Goal: Task Accomplishment & Management: Use online tool/utility

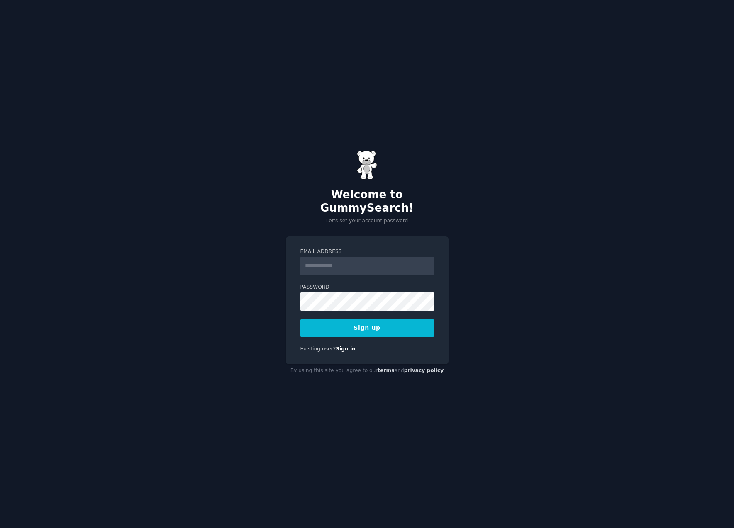
click at [380, 260] on input "Email Address" at bounding box center [367, 266] width 134 height 18
type input "**********"
click at [378, 319] on button "Sign up" at bounding box center [367, 327] width 134 height 17
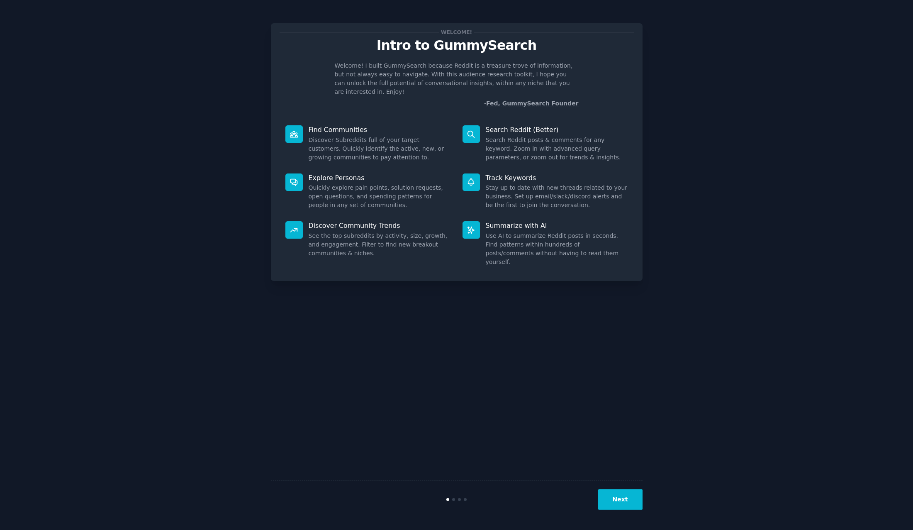
drag, startPoint x: 628, startPoint y: 486, endPoint x: 629, endPoint y: 491, distance: 5.5
click at [627, 486] on div "Next" at bounding box center [457, 499] width 372 height 38
click at [630, 496] on button "Next" at bounding box center [620, 499] width 44 height 20
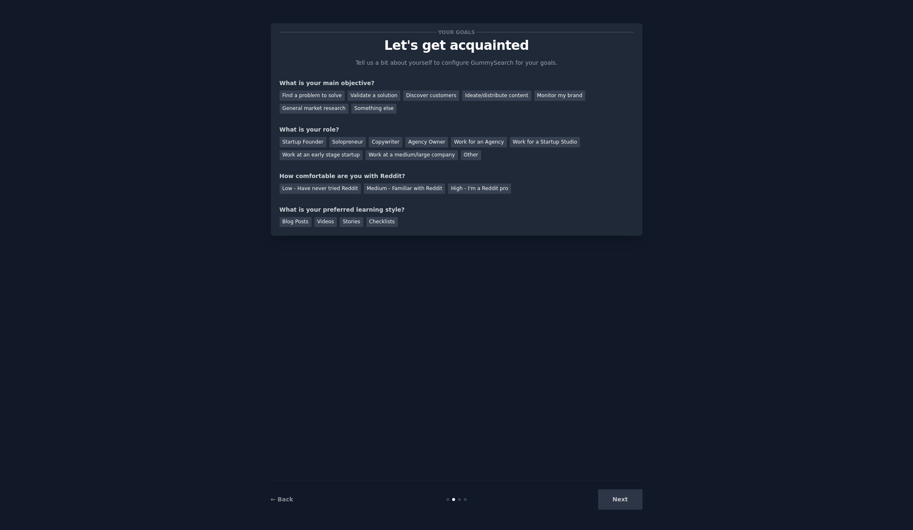
click at [629, 498] on div "Next" at bounding box center [581, 499] width 124 height 20
click at [629, 499] on div "Next" at bounding box center [581, 499] width 124 height 20
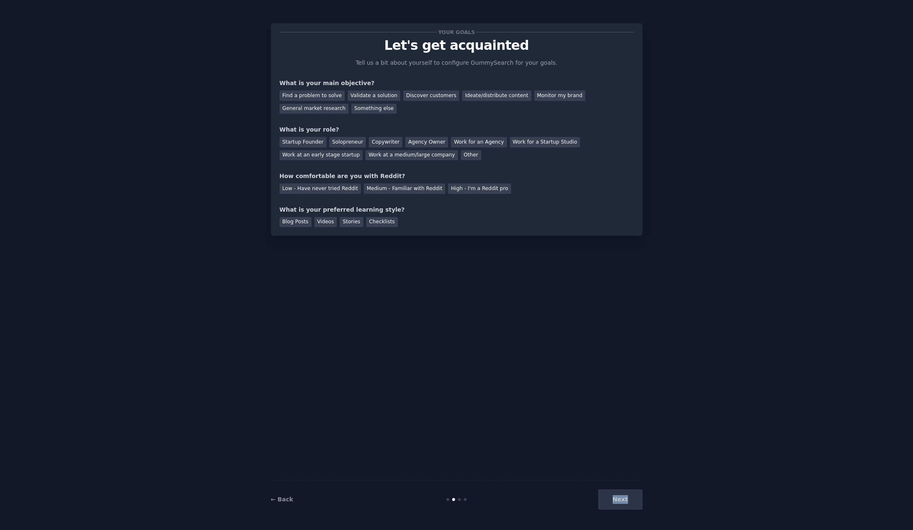
click at [611, 495] on div "Next" at bounding box center [581, 499] width 124 height 20
click at [573, 353] on div "Your goals Let's get acquainted Tell us a bit about yourself to configure Gummy…" at bounding box center [457, 265] width 372 height 507
click at [334, 99] on div "Find a problem to solve" at bounding box center [312, 95] width 65 height 10
click at [317, 144] on div "Startup Founder" at bounding box center [303, 142] width 47 height 10
click at [341, 188] on div "Low - Have never tried Reddit" at bounding box center [320, 188] width 81 height 10
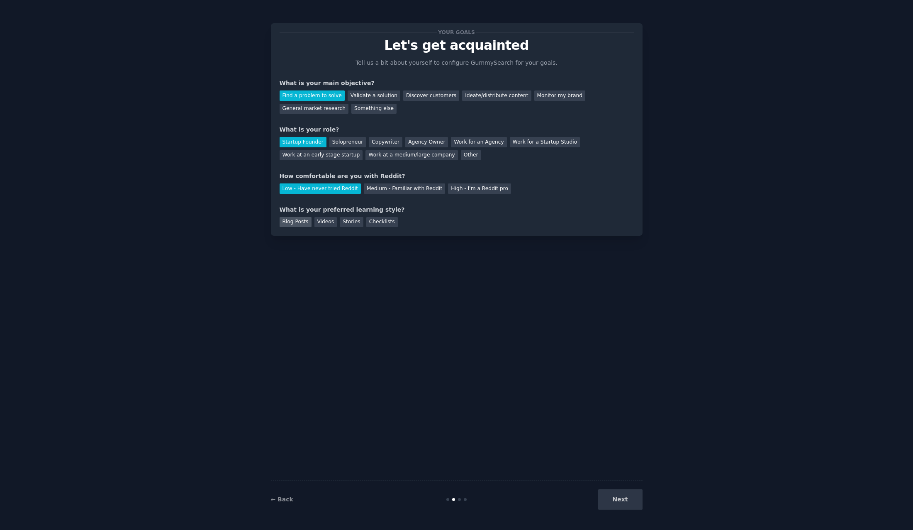
click at [299, 223] on div "Blog Posts" at bounding box center [296, 222] width 32 height 10
click at [334, 224] on div "Videos" at bounding box center [325, 222] width 23 height 10
click at [359, 224] on div "Stories" at bounding box center [351, 222] width 23 height 10
click at [317, 222] on div "Videos" at bounding box center [325, 222] width 23 height 10
click at [624, 495] on button "Next" at bounding box center [620, 499] width 44 height 20
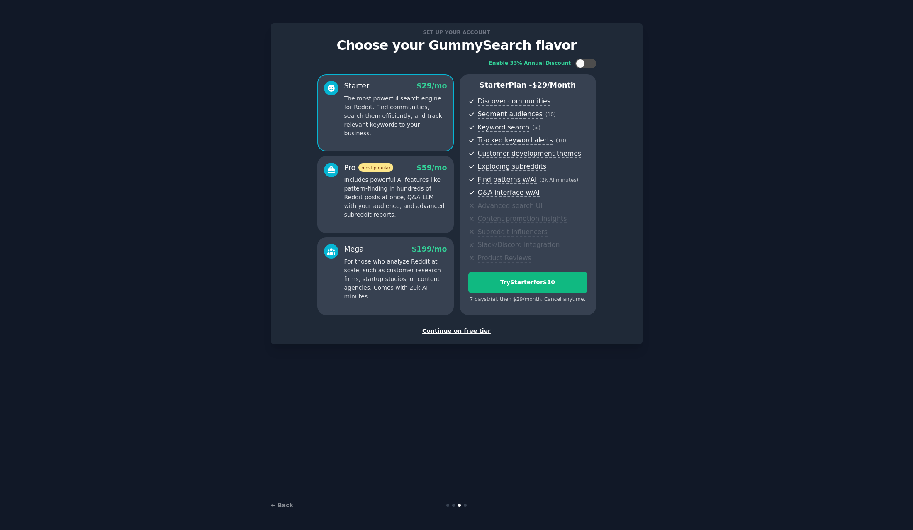
click at [474, 329] on div "Continue on free tier" at bounding box center [457, 331] width 354 height 9
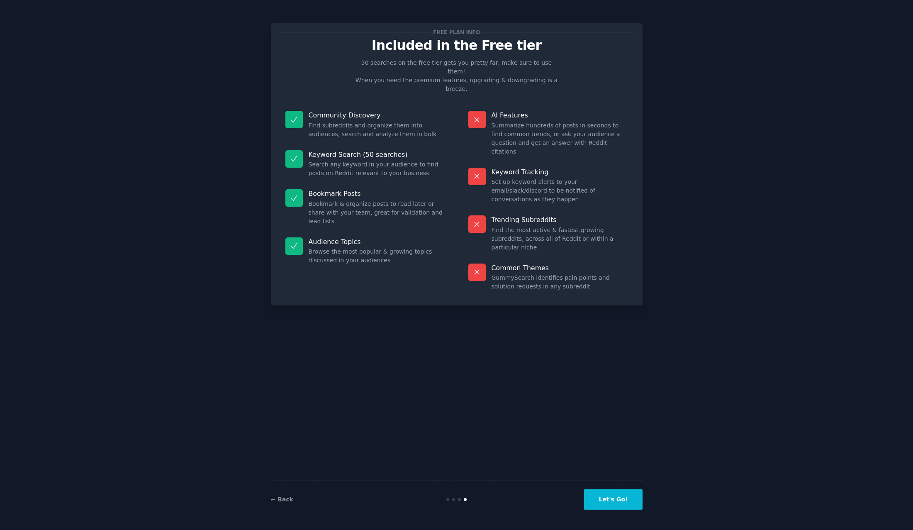
click at [616, 501] on button "Let's Go!" at bounding box center [613, 499] width 58 height 20
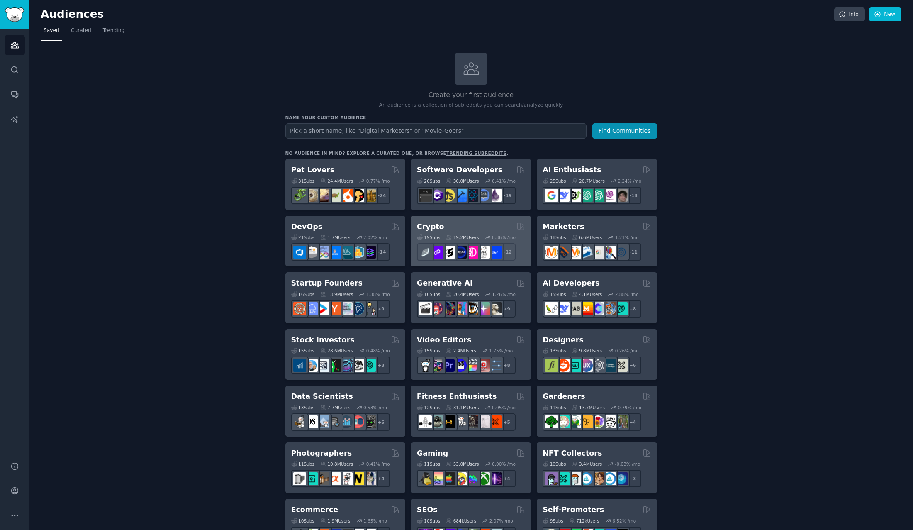
click at [472, 225] on div "Crypto" at bounding box center [471, 227] width 108 height 10
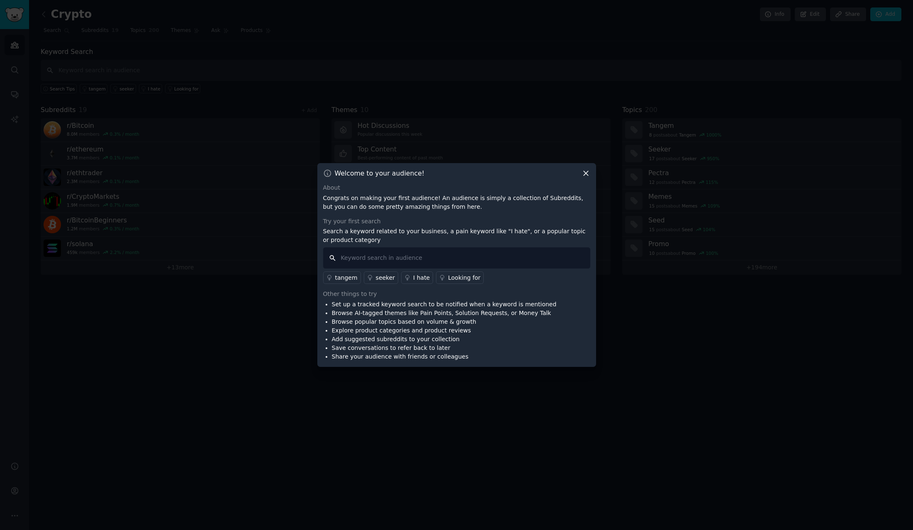
click at [418, 256] on input "text" at bounding box center [456, 257] width 267 height 21
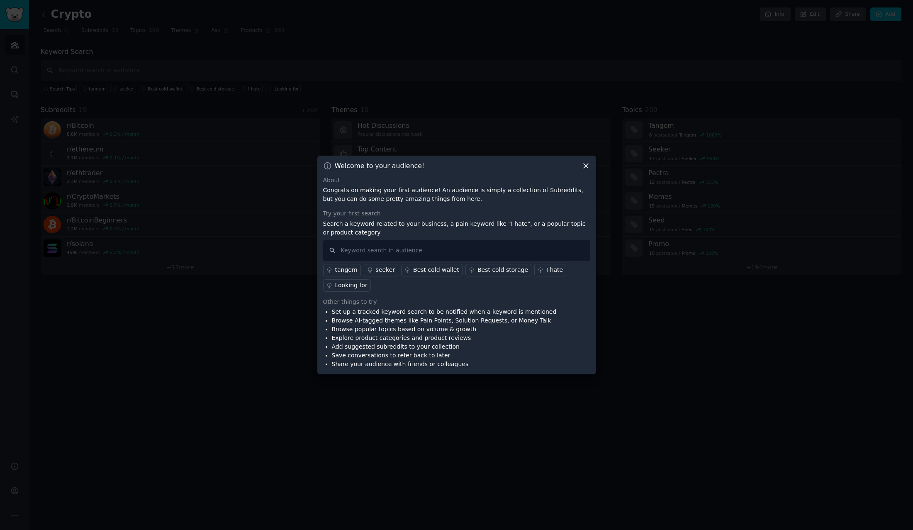
click at [584, 167] on icon at bounding box center [586, 165] width 9 height 9
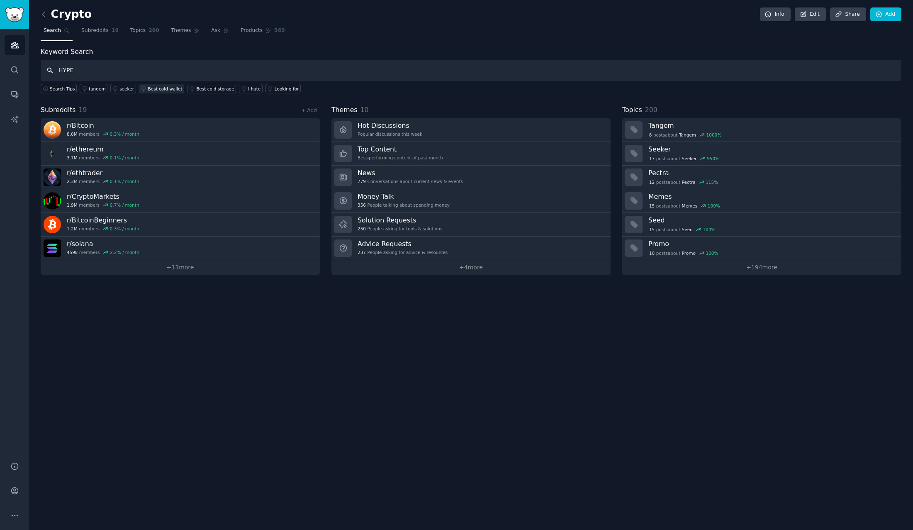
type input "HYPE"
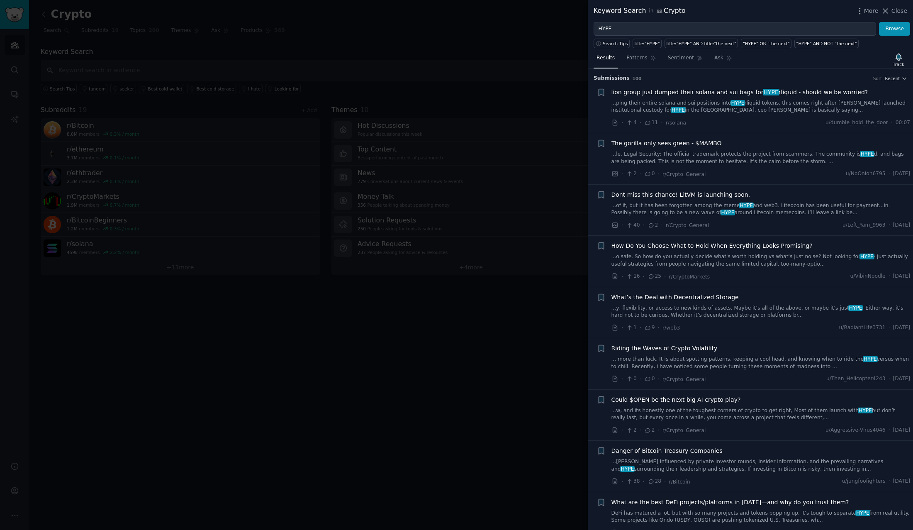
click at [768, 90] on span "HYPE" at bounding box center [771, 92] width 17 height 7
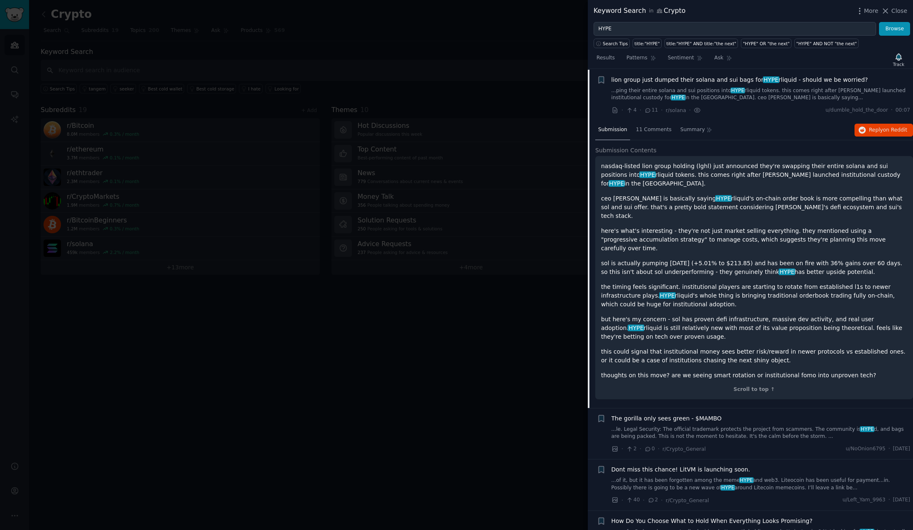
scroll to position [13, 0]
click at [469, 342] on div at bounding box center [456, 265] width 913 height 530
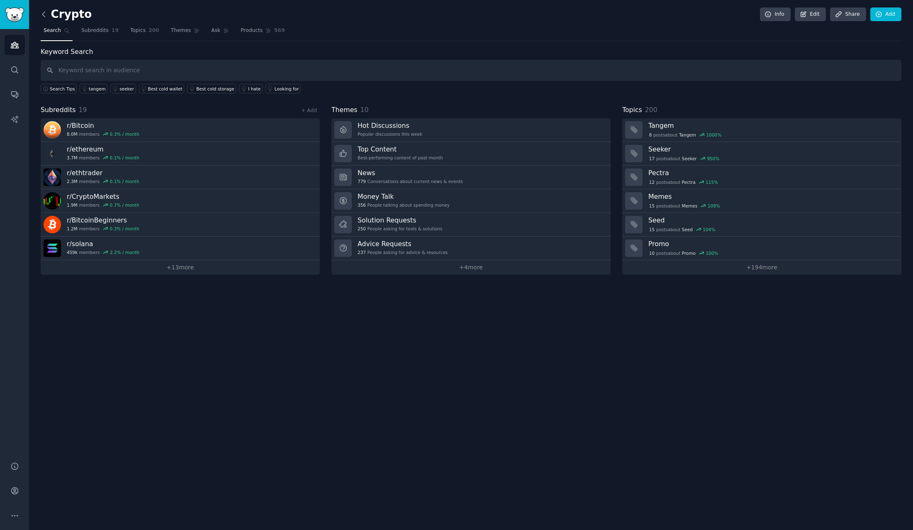
click at [44, 11] on icon at bounding box center [43, 14] width 9 height 9
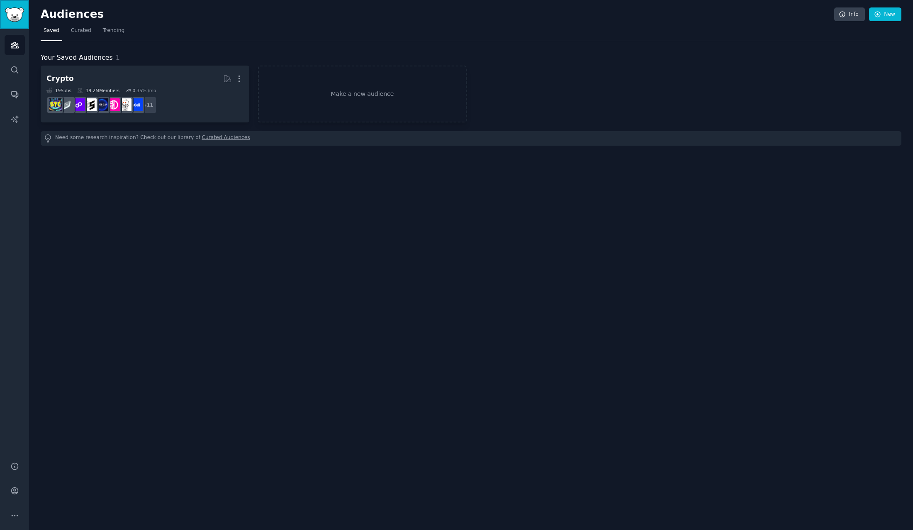
click at [13, 6] on link "Sidebar" at bounding box center [14, 14] width 29 height 29
click at [15, 51] on link "Audiences" at bounding box center [15, 45] width 20 height 20
click at [17, 72] on icon "Sidebar" at bounding box center [14, 70] width 9 height 9
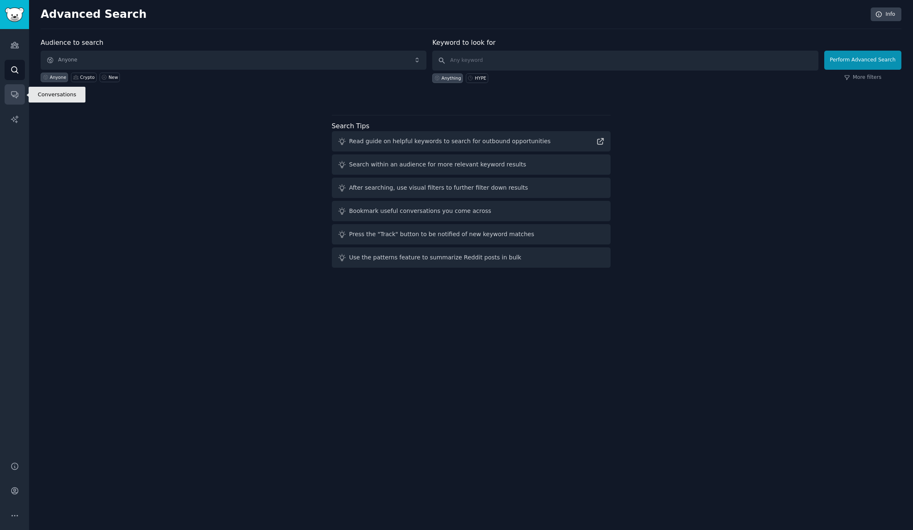
click at [24, 93] on link "Conversations" at bounding box center [15, 94] width 20 height 20
